Goal: Task Accomplishment & Management: Complete application form

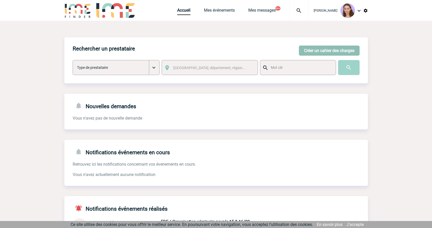
click at [320, 47] on button "Créer un cahier des charges" at bounding box center [329, 51] width 61 height 10
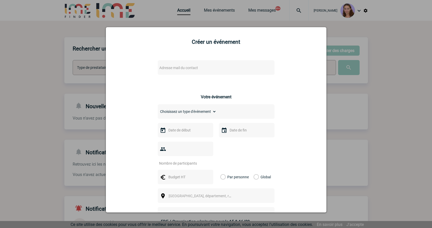
click at [222, 72] on div "Adresse mail du contact" at bounding box center [216, 67] width 117 height 15
click at [208, 65] on span "Adresse mail du contact" at bounding box center [202, 67] width 91 height 7
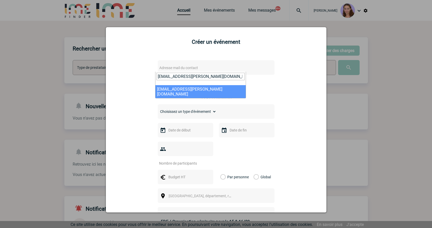
type input "catterina.silvestri@amplifon.com"
select select "125986"
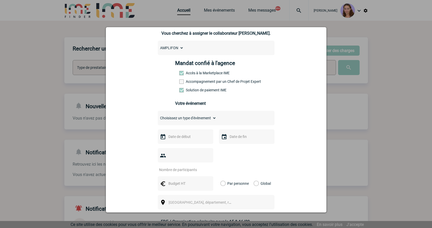
scroll to position [52, 0]
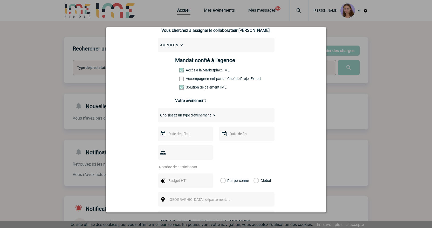
click at [187, 117] on select "Choisissez un type d'évènement Séminaire avec nuitée Séminaire sans nuitée Repa…" at bounding box center [187, 115] width 59 height 7
select select "3"
click at [158, 113] on select "Choisissez un type d'évènement Séminaire avec nuitée Séminaire sans nuitée Repa…" at bounding box center [187, 115] width 59 height 7
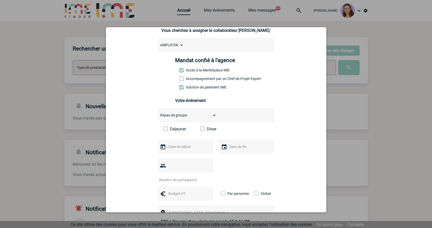
click at [185, 153] on div at bounding box center [185, 147] width 55 height 15
click at [178, 150] on input "text" at bounding box center [185, 147] width 36 height 7
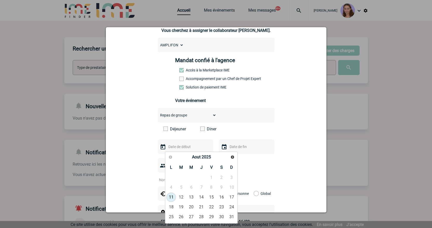
click at [233, 160] on link "Suivant" at bounding box center [232, 157] width 8 height 8
click at [204, 206] on link "25" at bounding box center [201, 207] width 10 height 9
type input "25-09-2025"
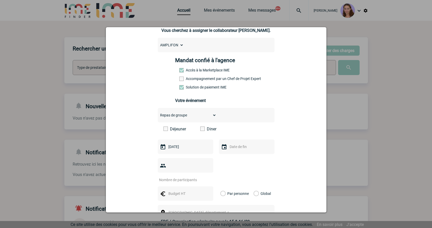
click at [234, 154] on div at bounding box center [246, 147] width 55 height 15
click at [233, 150] on input "text" at bounding box center [246, 147] width 36 height 7
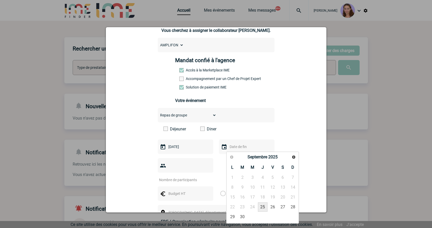
click at [263, 206] on link "25" at bounding box center [263, 207] width 10 height 9
type input "25-09-2025"
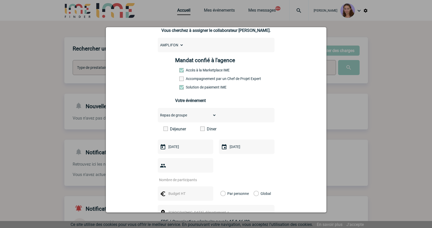
click at [171, 177] on input "number" at bounding box center [182, 180] width 49 height 7
type input "4"
click at [174, 190] on input "text" at bounding box center [185, 193] width 36 height 7
type input "200"
click at [253, 187] on label "Global" at bounding box center [254, 194] width 3 height 15
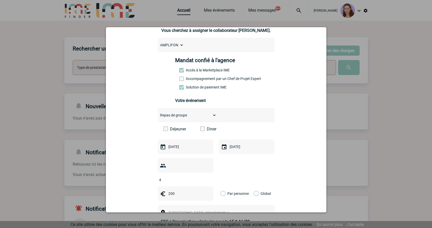
click at [0, 0] on input "Global" at bounding box center [0, 0] width 0 height 0
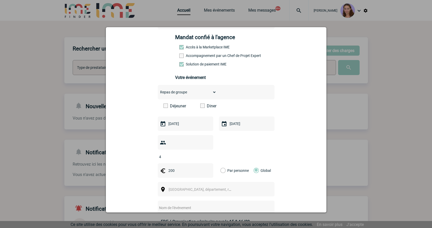
scroll to position [104, 0]
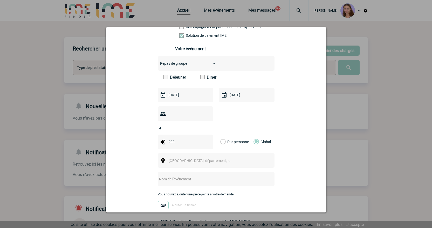
click at [176, 156] on div "[GEOGRAPHIC_DATA], département, région..." at bounding box center [216, 160] width 117 height 15
click at [171, 159] on span "[GEOGRAPHIC_DATA], département, région..." at bounding box center [204, 161] width 72 height 4
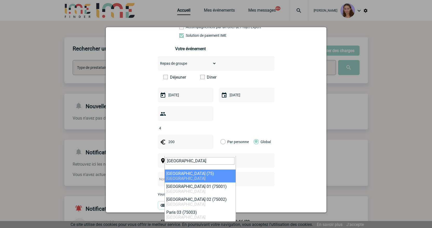
type input "Paris"
select select "3"
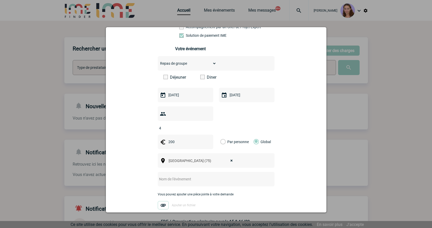
click at [191, 176] on input "text" at bounding box center [209, 179] width 103 height 7
click at [166, 176] on input "DIner" at bounding box center [209, 179] width 103 height 7
click at [165, 76] on span at bounding box center [165, 77] width 4 height 4
click at [0, 0] on input "Déjeuner" at bounding box center [0, 0] width 0 height 0
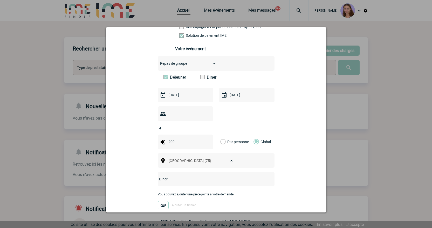
click at [161, 176] on input "DIner" at bounding box center [209, 179] width 103 height 7
drag, startPoint x: 190, startPoint y: 175, endPoint x: 179, endPoint y: 172, distance: 11.1
click at [190, 175] on div "Déjeuner" at bounding box center [216, 179] width 117 height 15
click at [179, 176] on input "Déjeuner" at bounding box center [209, 179] width 103 height 7
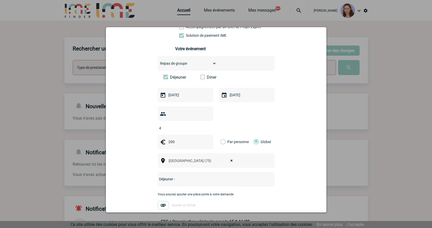
paste input "Hugo and Co"
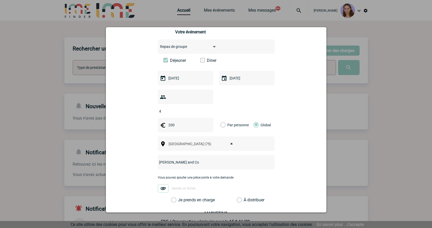
scroll to position [130, 0]
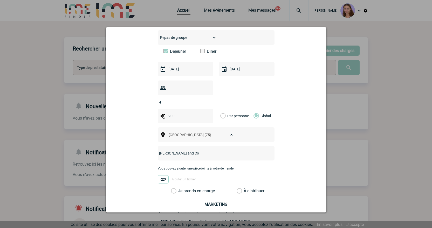
type input "Déjeuner - Hugo and Co"
click at [237, 189] on label "À distribuer" at bounding box center [238, 191] width 5 height 5
click at [0, 0] on input "À distribuer" at bounding box center [0, 0] width 0 height 0
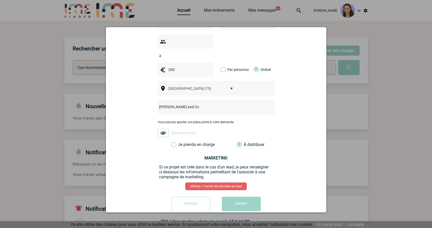
scroll to position [178, 0]
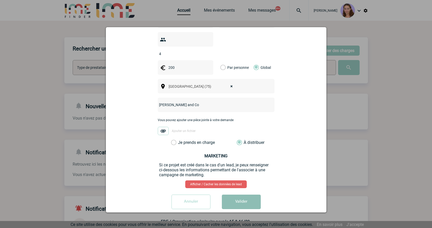
click at [242, 195] on button "Valider" at bounding box center [241, 202] width 39 height 15
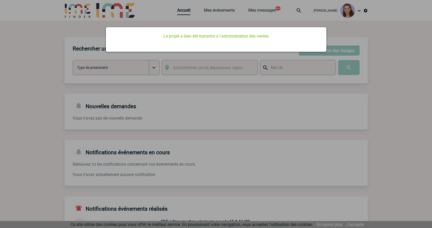
scroll to position [0, 0]
click at [323, 54] on div at bounding box center [216, 114] width 432 height 228
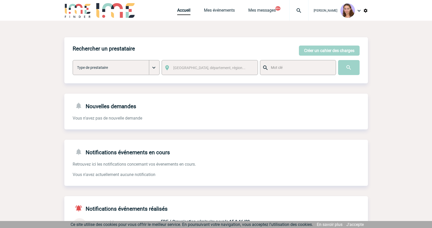
click at [328, 51] on button "Créer un cahier des charges" at bounding box center [329, 51] width 61 height 10
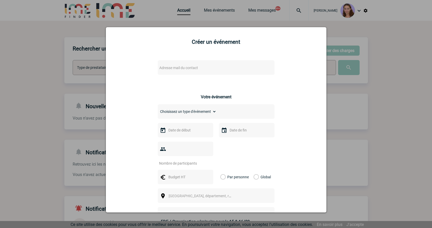
click at [196, 66] on span "Adresse mail du contact" at bounding box center [202, 67] width 91 height 7
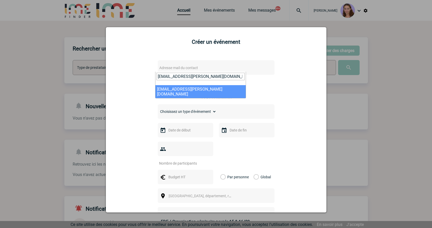
type input "catterina.silvestri@amplifon.com"
select select "125986"
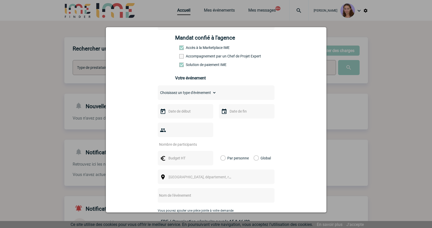
scroll to position [78, 0]
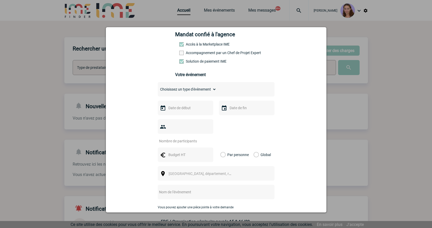
click at [183, 106] on div at bounding box center [185, 108] width 55 height 15
click at [187, 108] on input "text" at bounding box center [185, 108] width 36 height 7
click at [234, 119] on span "Suivant" at bounding box center [232, 118] width 4 height 4
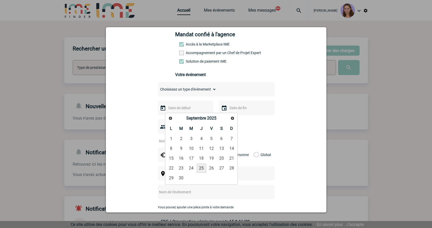
click at [202, 167] on link "25" at bounding box center [201, 168] width 10 height 9
type input "25-09-2025"
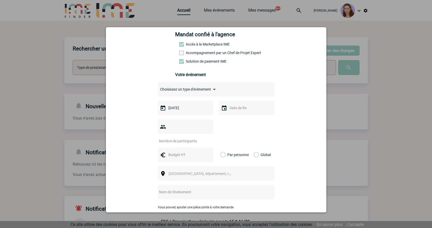
click at [196, 93] on select "Choisissez un type d'évènement Séminaire avec nuitée Séminaire sans nuitée Repa…" at bounding box center [187, 89] width 59 height 7
select select "3"
click at [158, 87] on select "Choisissez un type d'évènement Séminaire avec nuitée Séminaire sans nuitée Repa…" at bounding box center [187, 89] width 59 height 7
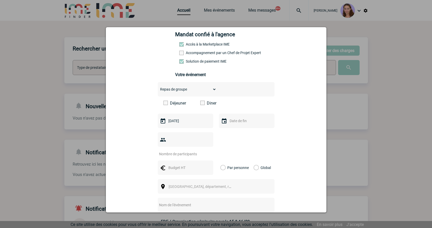
click at [202, 103] on span at bounding box center [202, 103] width 4 height 4
click at [0, 0] on input "Diner" at bounding box center [0, 0] width 0 height 0
click at [187, 151] on input "number" at bounding box center [182, 154] width 49 height 7
type input "6"
click at [181, 165] on input "text" at bounding box center [185, 168] width 36 height 7
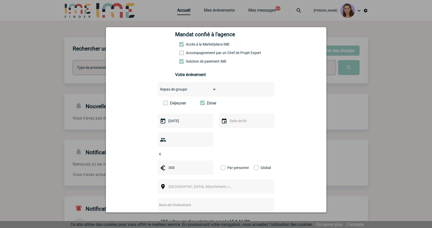
type input "300"
click at [253, 161] on label "Global" at bounding box center [254, 168] width 3 height 15
click at [0, 0] on input "Global" at bounding box center [0, 0] width 0 height 0
click at [210, 183] on span "[GEOGRAPHIC_DATA], département, région..." at bounding box center [201, 186] width 71 height 7
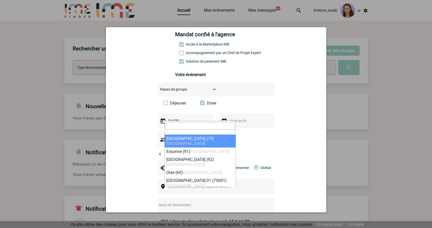
select select "3"
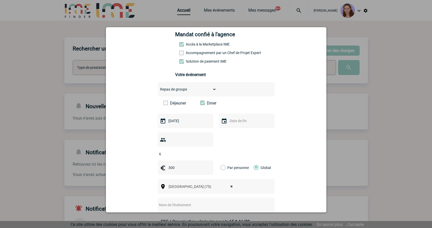
click at [181, 202] on input "text" at bounding box center [209, 205] width 103 height 7
click at [210, 201] on div "Diner" at bounding box center [216, 205] width 117 height 15
click at [200, 202] on input "Diner" at bounding box center [209, 205] width 103 height 7
paste input "Le Bistrot de Charenton""
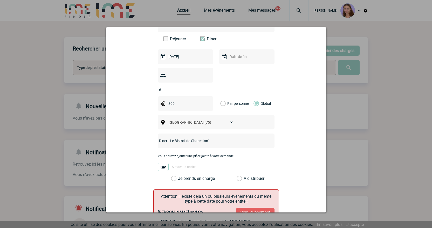
scroll to position [156, 0]
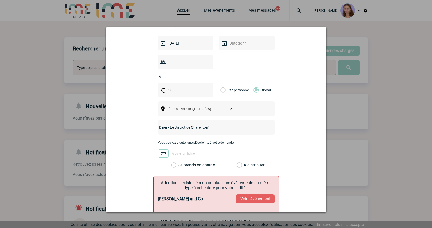
type input "Diner - Le Bistrot de Charenton""
click at [239, 163] on label "À distribuer" at bounding box center [238, 165] width 5 height 5
click at [0, 0] on input "À distribuer" at bounding box center [0, 0] width 0 height 0
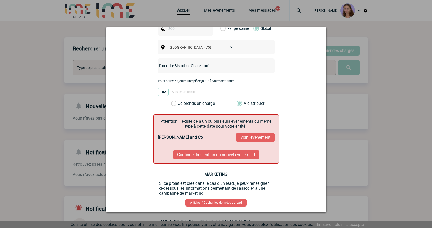
click at [217, 150] on button "Continuer la création du nouvel événement" at bounding box center [216, 154] width 86 height 9
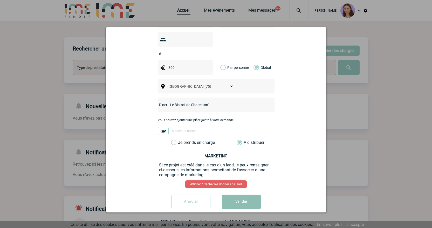
click at [245, 195] on button "Valider" at bounding box center [241, 202] width 39 height 15
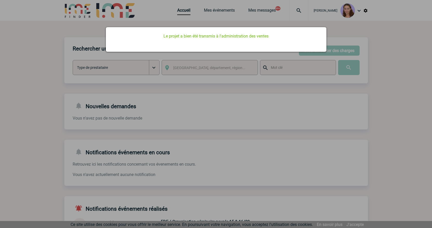
click at [189, 11] on div at bounding box center [216, 114] width 432 height 228
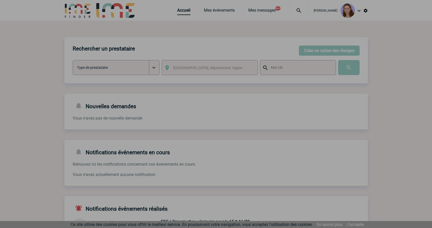
click at [184, 10] on div at bounding box center [216, 114] width 432 height 228
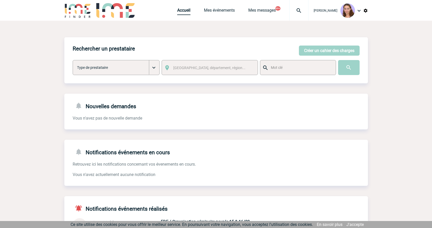
click at [184, 12] on link "Accueil" at bounding box center [183, 11] width 13 height 7
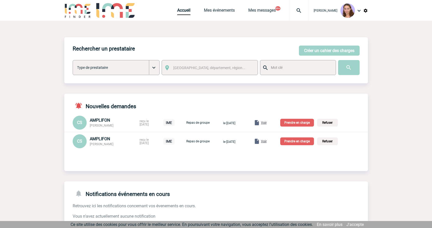
click at [313, 124] on p "Prendre en charge" at bounding box center [297, 123] width 34 height 8
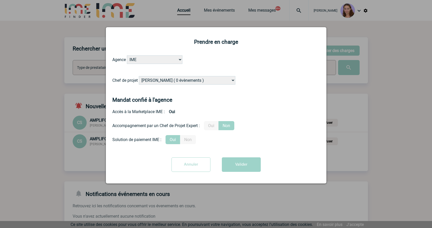
click at [169, 82] on select "Alizée VERLAGUET ( 0 évènements ) Anne GIRAUD ( 1196 évènements ) Anne-François…" at bounding box center [187, 80] width 96 height 9
select select "131611"
click at [139, 76] on select "Alizée VERLAGUET ( 0 évènements ) Anne GIRAUD ( 1196 évènements ) Anne-François…" at bounding box center [187, 80] width 96 height 9
click at [242, 166] on button "Valider" at bounding box center [241, 165] width 39 height 15
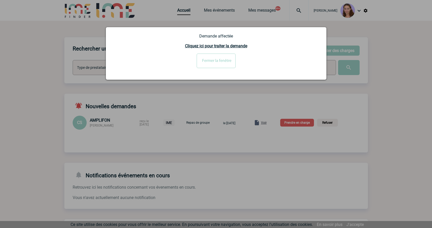
click at [198, 59] on input "Fermer la fenêtre" at bounding box center [215, 61] width 39 height 15
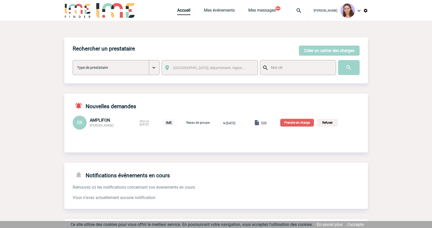
click at [310, 122] on p "Prendre en charge" at bounding box center [297, 123] width 34 height 8
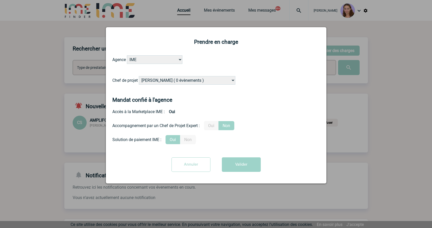
click at [150, 83] on select "Alizée VERLAGUET ( 0 évènements ) Anne GIRAUD ( 1196 évènements ) Anne-François…" at bounding box center [187, 80] width 96 height 9
select select "131611"
click at [139, 76] on select "Alizée VERLAGUET ( 0 évènements ) Anne GIRAUD ( 1196 évènements ) Anne-François…" at bounding box center [187, 80] width 96 height 9
click at [228, 167] on button "Valider" at bounding box center [241, 165] width 39 height 15
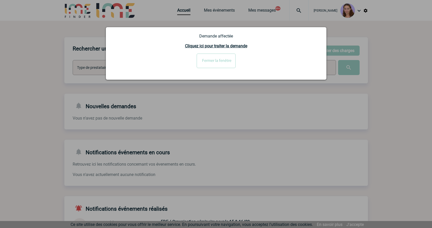
drag, startPoint x: 219, startPoint y: 64, endPoint x: 201, endPoint y: 64, distance: 17.4
click at [219, 64] on input "Fermer la fenêtre" at bounding box center [215, 61] width 39 height 15
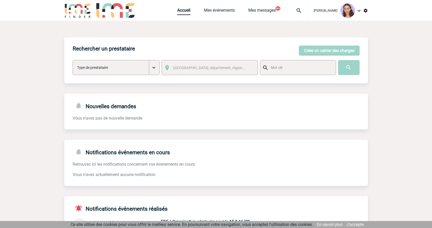
click at [299, 13] on img at bounding box center [298, 11] width 19 height 6
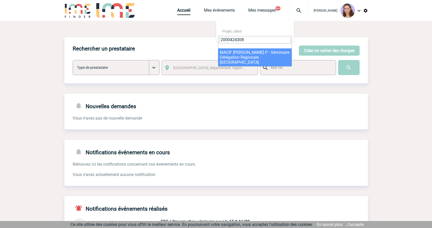
type input "2000424308"
select select "23809"
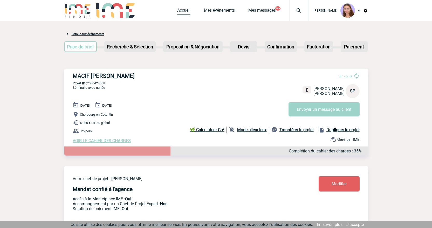
click at [181, 10] on link "Accueil" at bounding box center [183, 11] width 13 height 7
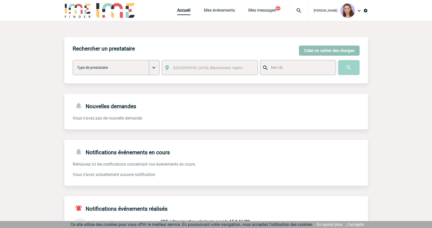
click at [316, 54] on button "Créer un cahier des charges" at bounding box center [329, 51] width 61 height 10
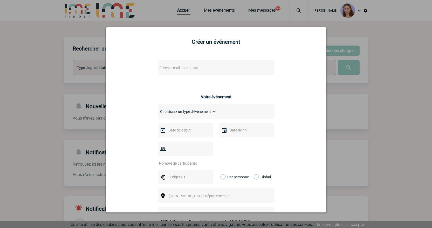
click at [165, 66] on span "Adresse mail du contact" at bounding box center [178, 68] width 39 height 4
drag, startPoint x: 175, startPoint y: 78, endPoint x: 131, endPoint y: 71, distance: 44.1
click at [131, 71] on body "Claudia MILAZZO Accueil Mes événements 99+ 99+" at bounding box center [216, 160] width 432 height 321
click at [235, 76] on input "Denise.Mayes-Gascard@sanofi.com>" at bounding box center [200, 77] width 88 height 8
type input "Denise.Mayes-Gascard@sanofi.com"
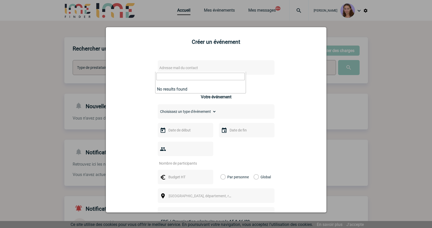
click at [189, 16] on div at bounding box center [216, 114] width 432 height 228
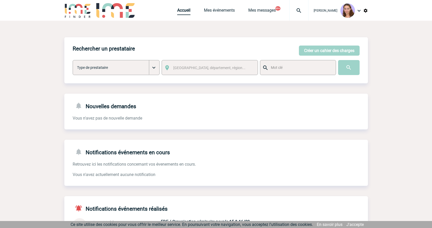
click at [181, 11] on link "Accueil" at bounding box center [183, 11] width 13 height 7
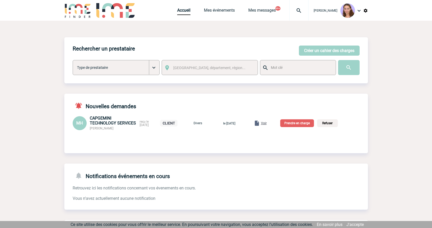
click at [266, 121] on div "Voir" at bounding box center [259, 123] width 13 height 6
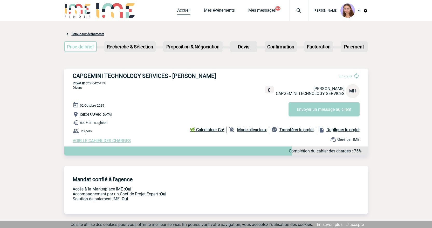
click at [179, 11] on link "Accueil" at bounding box center [183, 11] width 13 height 7
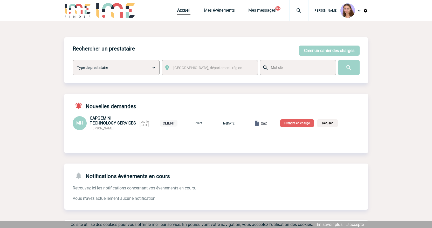
click at [313, 121] on p "Prendre en charge" at bounding box center [297, 123] width 34 height 8
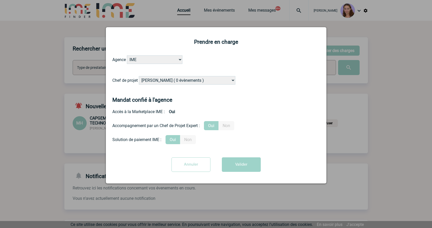
click at [177, 77] on select "Alizée VERLAGUET ( 0 évènements ) Anne GIRAUD ( 1196 évènements ) Anne-François…" at bounding box center [187, 80] width 96 height 9
select select "131612"
click at [139, 76] on select "Alizée VERLAGUET ( 0 évènements ) Anne GIRAUD ( 1196 évènements ) Anne-François…" at bounding box center [187, 80] width 96 height 9
click at [242, 164] on button "Valider" at bounding box center [241, 165] width 39 height 15
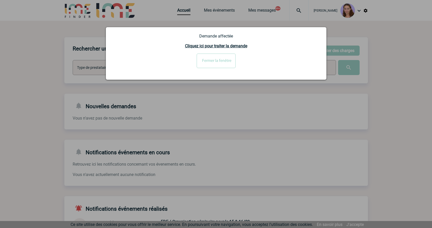
click at [216, 57] on input "Fermer la fenêtre" at bounding box center [215, 61] width 39 height 15
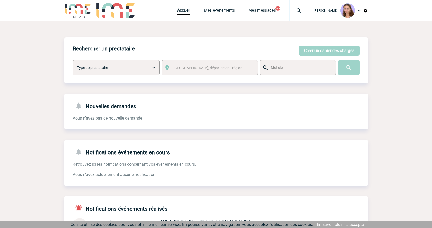
click at [184, 15] on div "Accueil Mes événements Mes messages 99+ Projet, client Projet, client" at bounding box center [242, 10] width 131 height 21
click at [189, 12] on span "Accueil" at bounding box center [190, 10] width 27 height 5
click at [183, 11] on link "Accueil" at bounding box center [183, 11] width 13 height 7
